Goal: Task Accomplishment & Management: Use online tool/utility

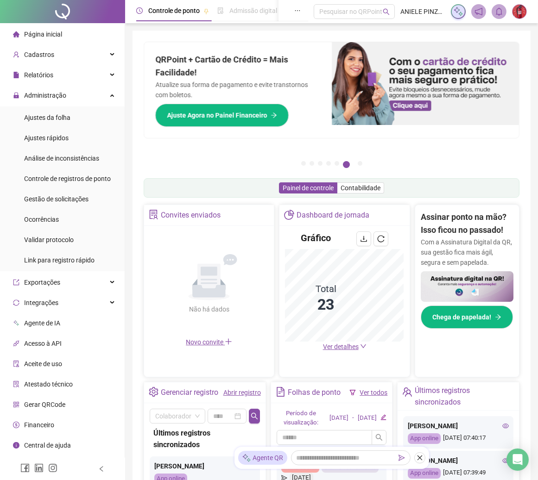
click at [517, 13] on img at bounding box center [519, 12] width 14 height 14
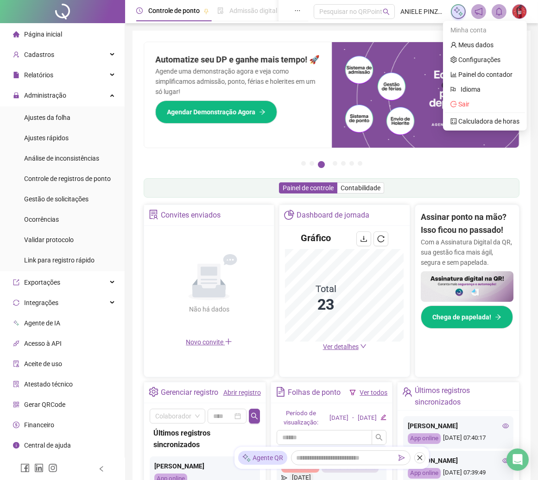
click at [518, 15] on img at bounding box center [519, 12] width 14 height 14
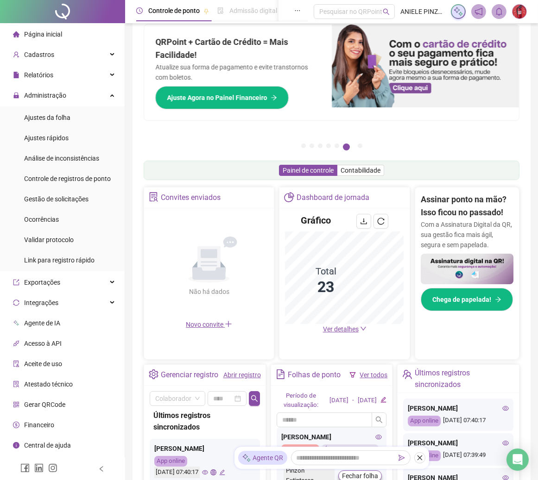
scroll to position [16, 0]
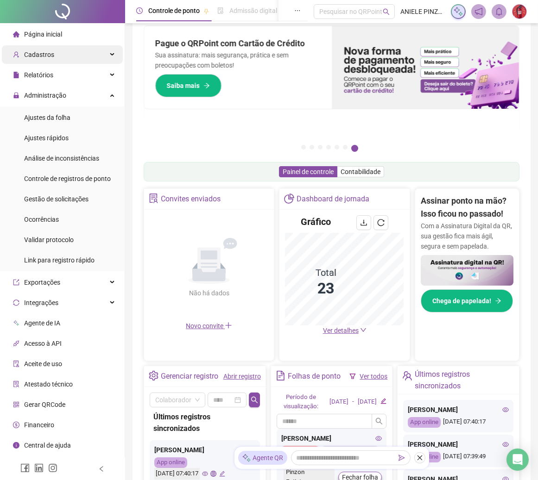
click at [112, 56] on div "Cadastros" at bounding box center [62, 54] width 121 height 19
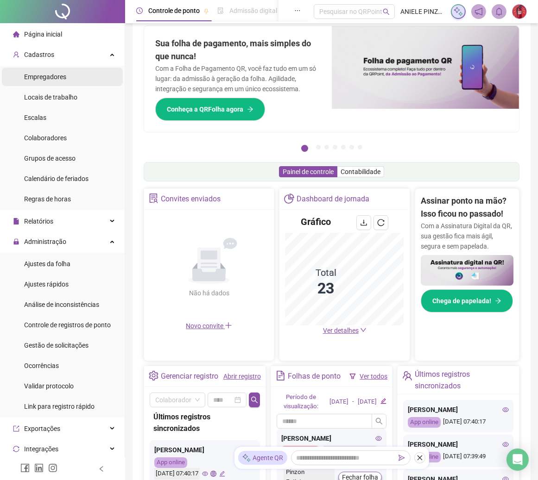
click at [63, 74] on span "Empregadores" at bounding box center [45, 76] width 42 height 7
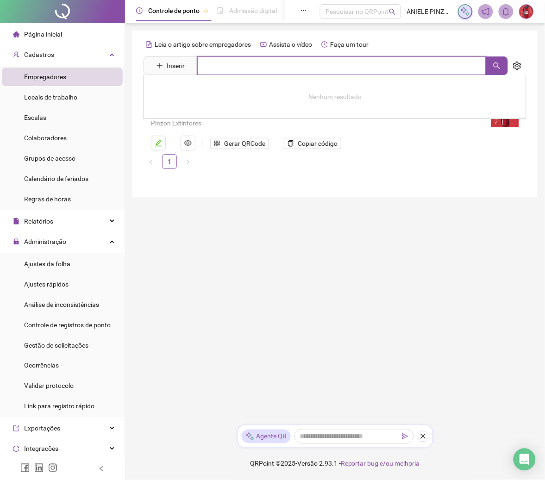
click at [451, 69] on input "text" at bounding box center [341, 65] width 289 height 19
click at [515, 65] on icon "setting" at bounding box center [517, 66] width 8 height 8
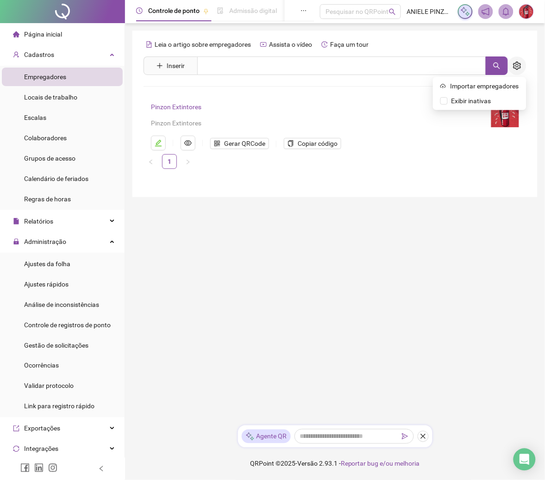
click at [515, 65] on icon "setting" at bounding box center [517, 66] width 8 height 8
click at [192, 146] on button "button" at bounding box center [188, 143] width 15 height 15
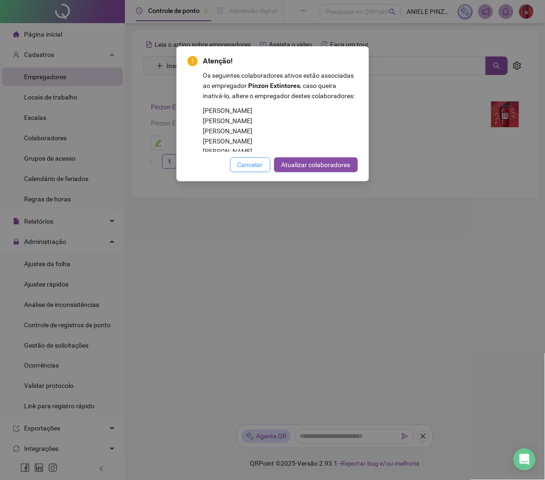
click at [250, 170] on span "Cancelar" at bounding box center [250, 165] width 25 height 10
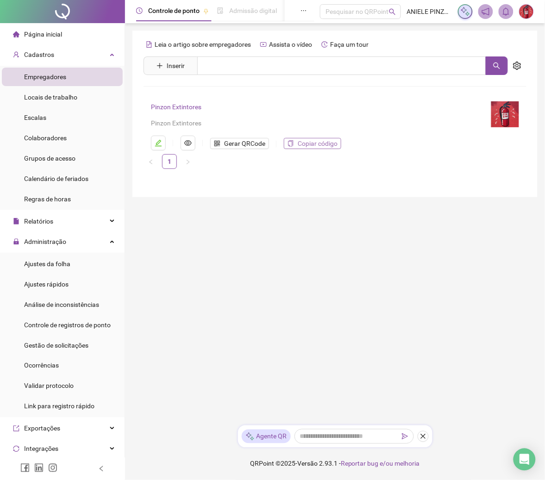
click at [292, 143] on icon "copy" at bounding box center [291, 143] width 6 height 6
click at [237, 141] on span "Gerar QRCode" at bounding box center [244, 143] width 41 height 10
